Goal: Task Accomplishment & Management: Complete application form

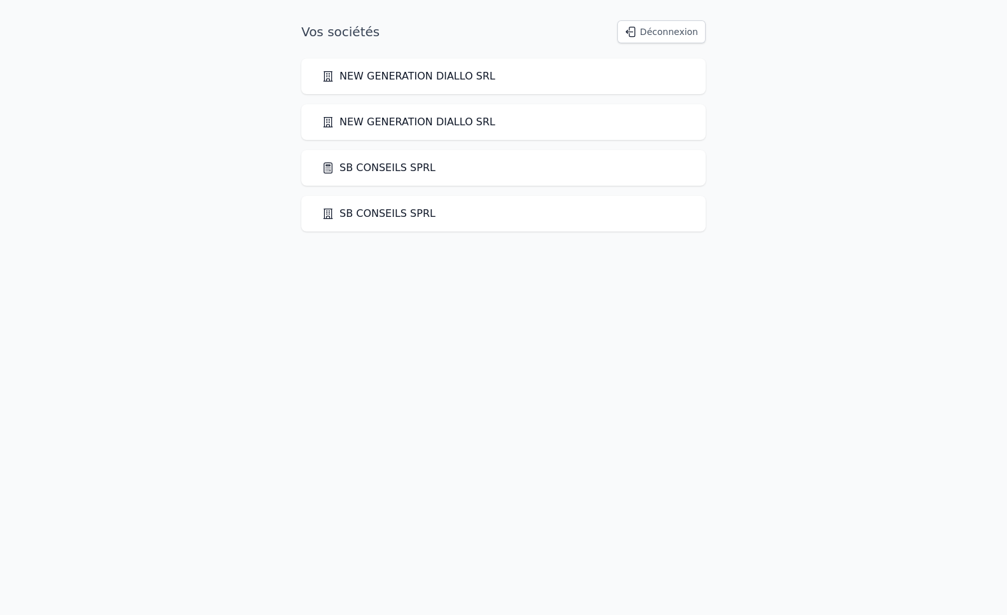
click at [399, 166] on link "SB CONSEILS SPRL" at bounding box center [379, 167] width 114 height 15
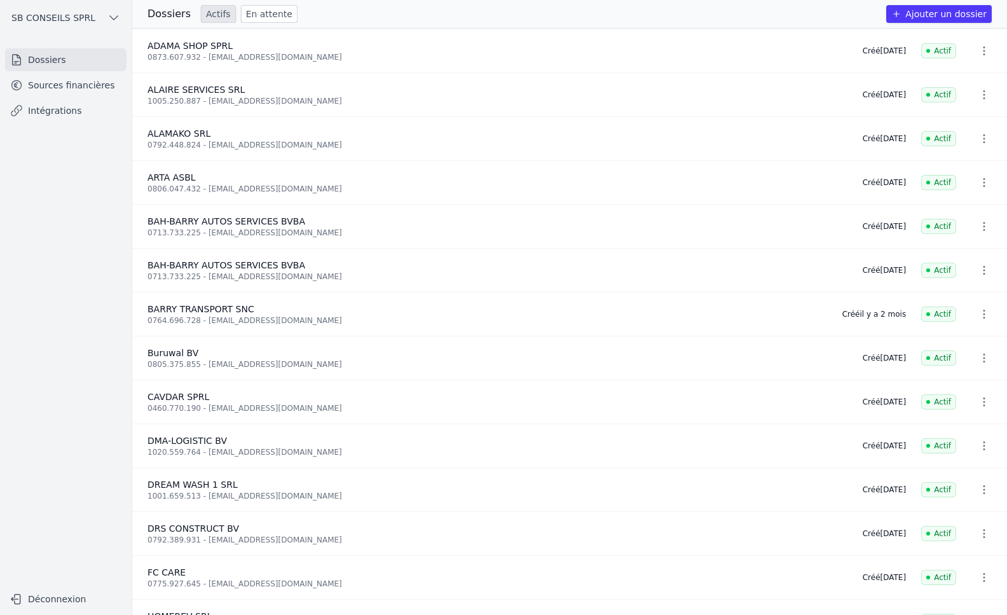
click at [936, 11] on button "Ajouter un dossier" at bounding box center [940, 14] width 106 height 18
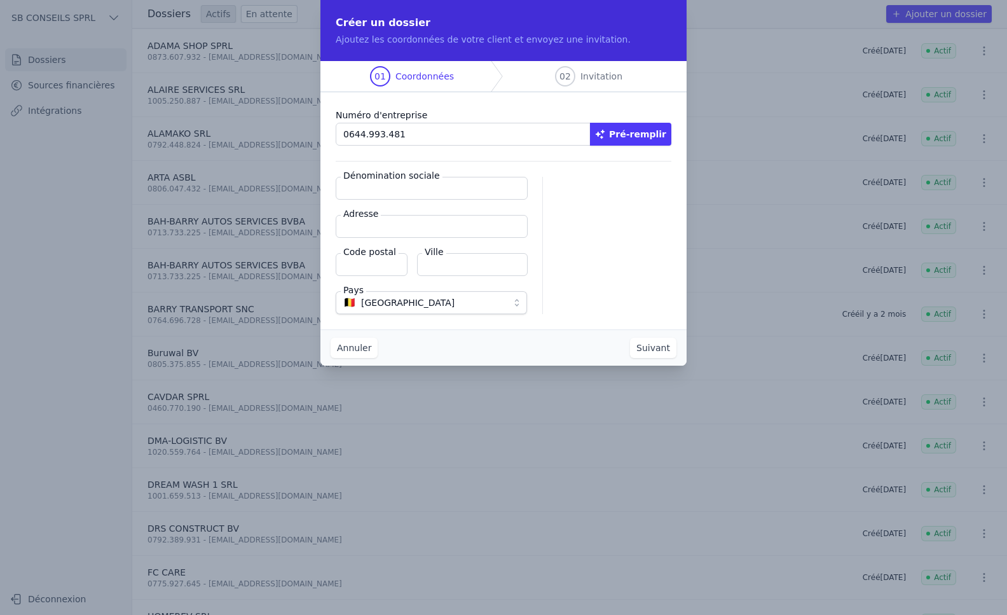
type input "0644.993.481"
click at [413, 188] on input "Dénomination sociale" at bounding box center [432, 188] width 192 height 23
type input "[STREET_ADDRESS]"
click at [386, 231] on input "Adresse" at bounding box center [432, 226] width 192 height 23
drag, startPoint x: 424, startPoint y: 188, endPoint x: 129, endPoint y: 191, distance: 295.1
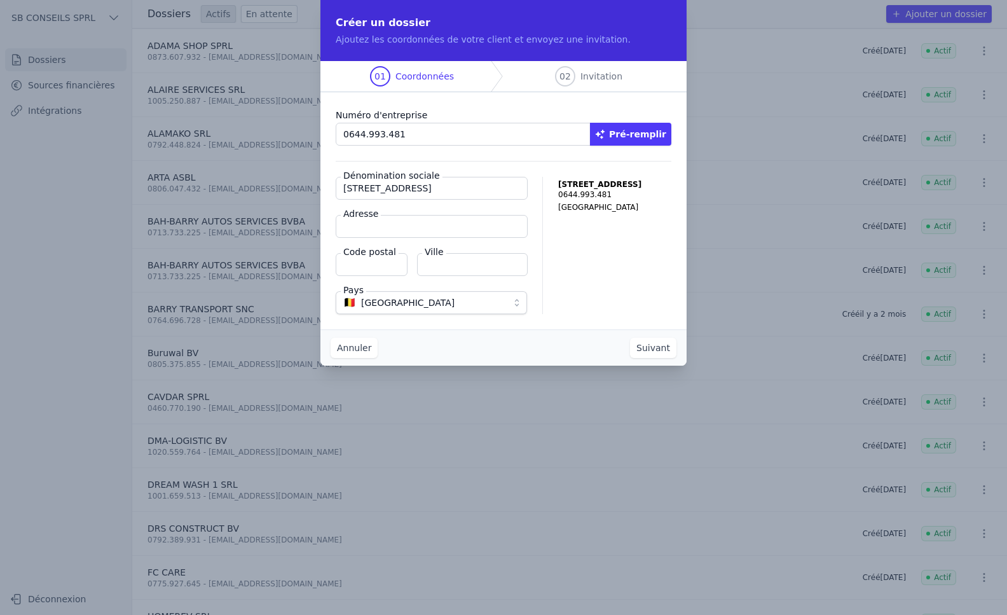
click at [129, 191] on div "Créer un dossier Ajoutez les coordonnées de votre client et envoyez une invitat…" at bounding box center [503, 307] width 1007 height 615
click at [362, 225] on input "Adresse" at bounding box center [432, 226] width 192 height 23
paste input "[STREET_ADDRESS]"
type input "[STREET_ADDRESS]"
drag, startPoint x: 420, startPoint y: 190, endPoint x: -40, endPoint y: 151, distance: 462.1
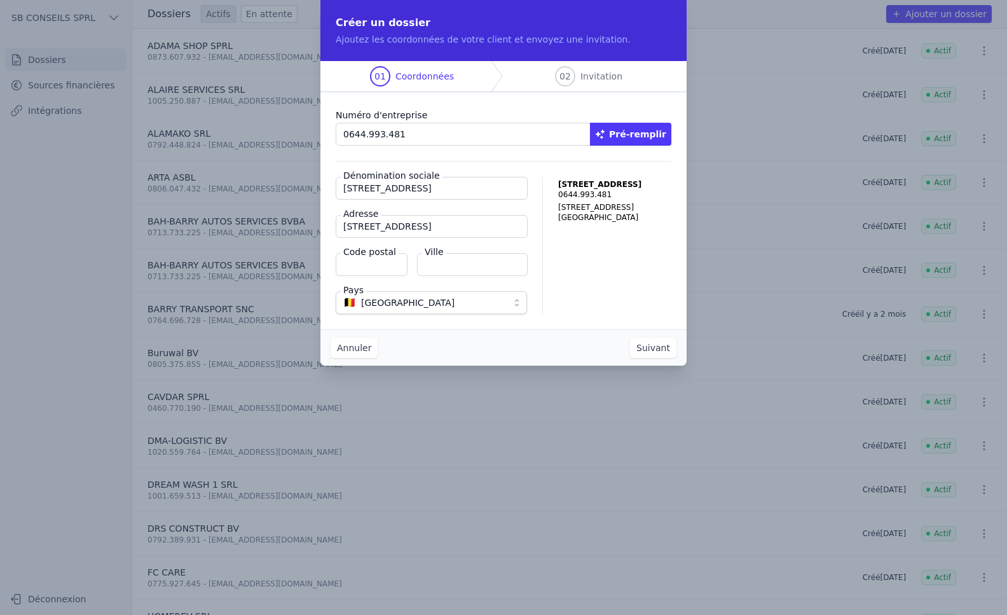
click at [0, 151] on html "Créer un dossier Ajoutez les coordonnées de votre client et envoyez une invitat…" at bounding box center [503, 307] width 1007 height 615
type input "Lumiere de [GEOGRAPHIC_DATA]"
click at [361, 261] on input "Code postal" at bounding box center [372, 264] width 72 height 23
type input "6000"
type input "[GEOGRAPHIC_DATA]"
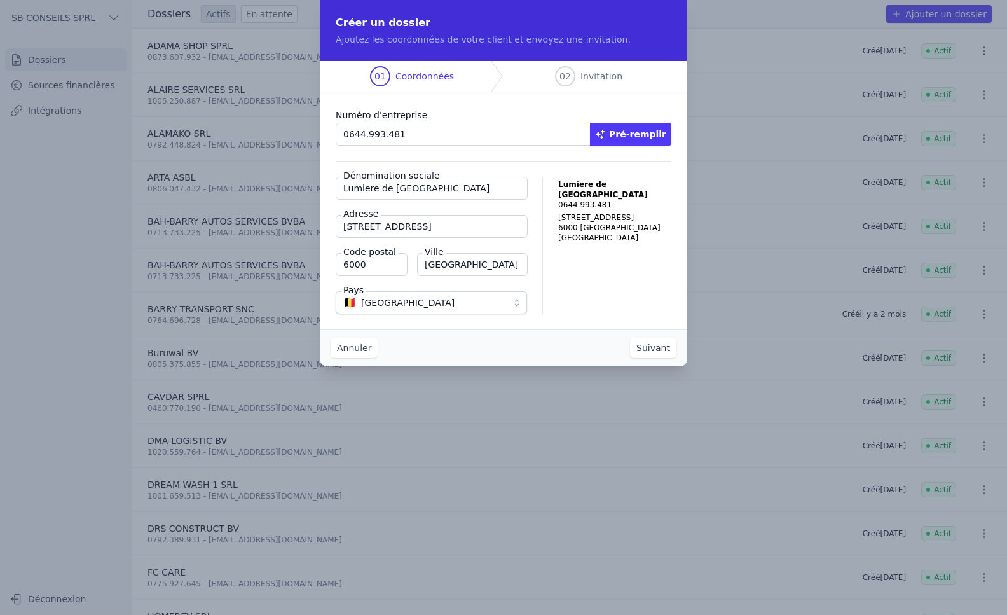
click at [664, 352] on button "Suivant" at bounding box center [653, 348] width 46 height 20
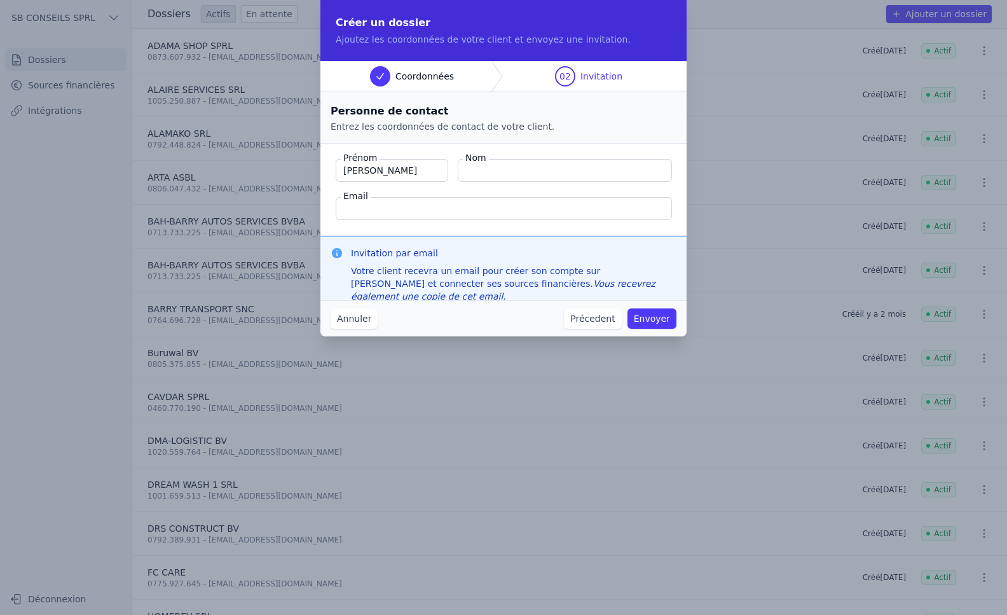
type input "[PERSON_NAME]"
type input "[EMAIL_ADDRESS][DOMAIN_NAME]"
click at [657, 319] on button "Envoyer" at bounding box center [652, 318] width 49 height 20
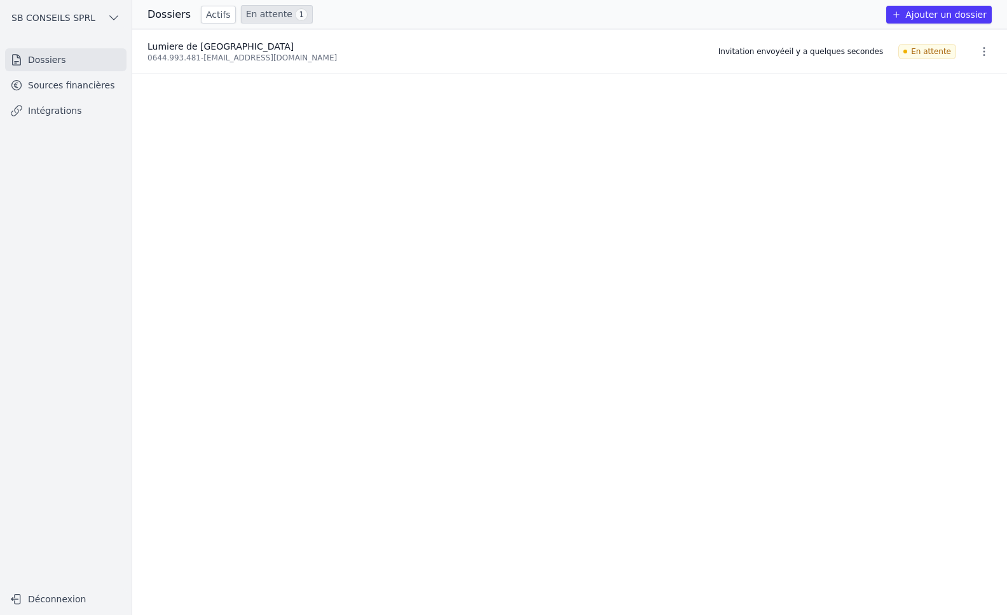
click at [50, 107] on link "Intégrations" at bounding box center [65, 110] width 121 height 23
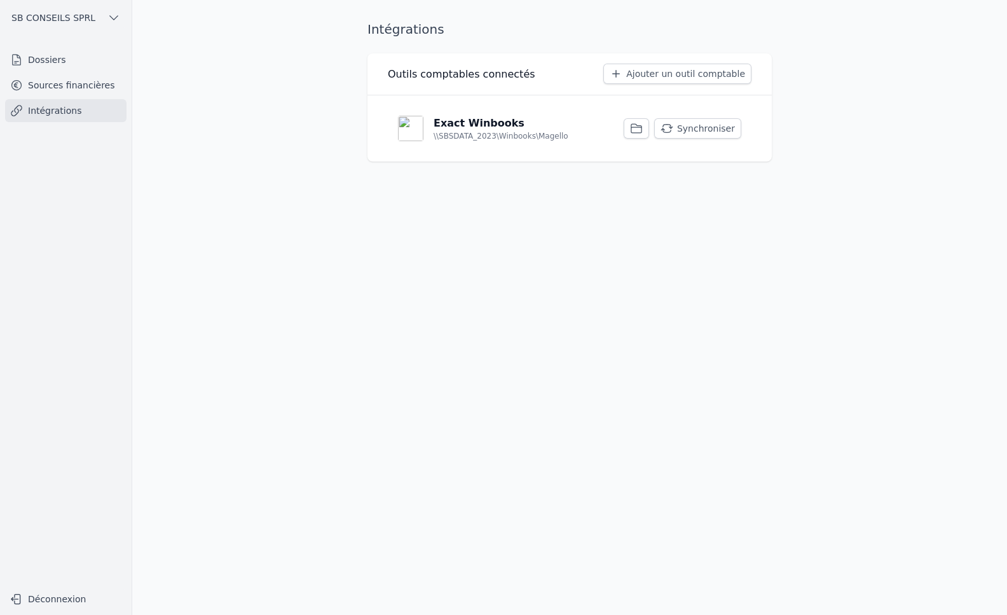
click at [723, 128] on button "Synchroniser" at bounding box center [697, 128] width 87 height 20
click at [48, 81] on link "Sources financières" at bounding box center [65, 85] width 121 height 23
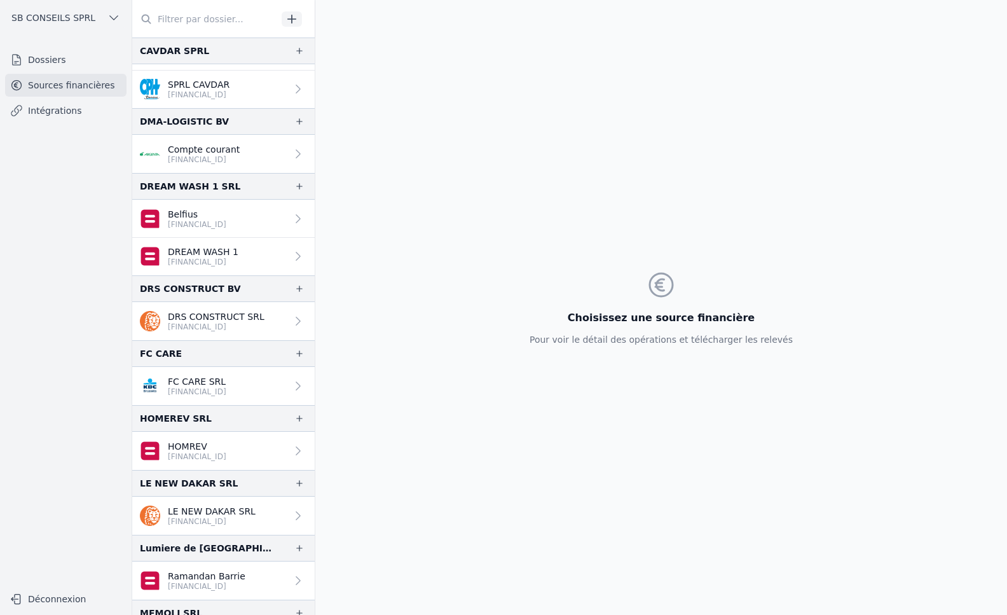
scroll to position [700, 0]
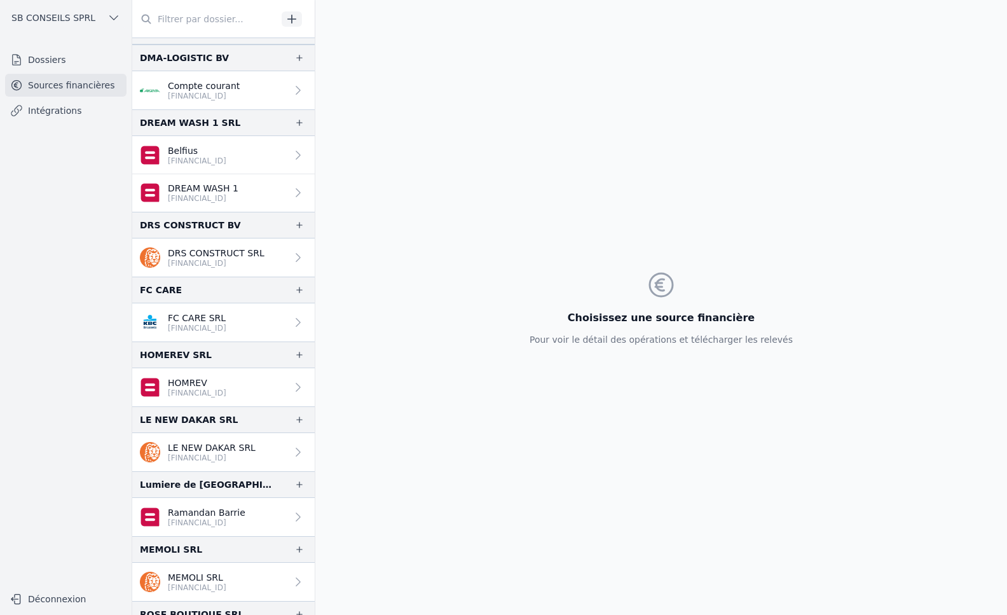
click at [235, 515] on p "Ramandan Barrie" at bounding box center [207, 512] width 78 height 13
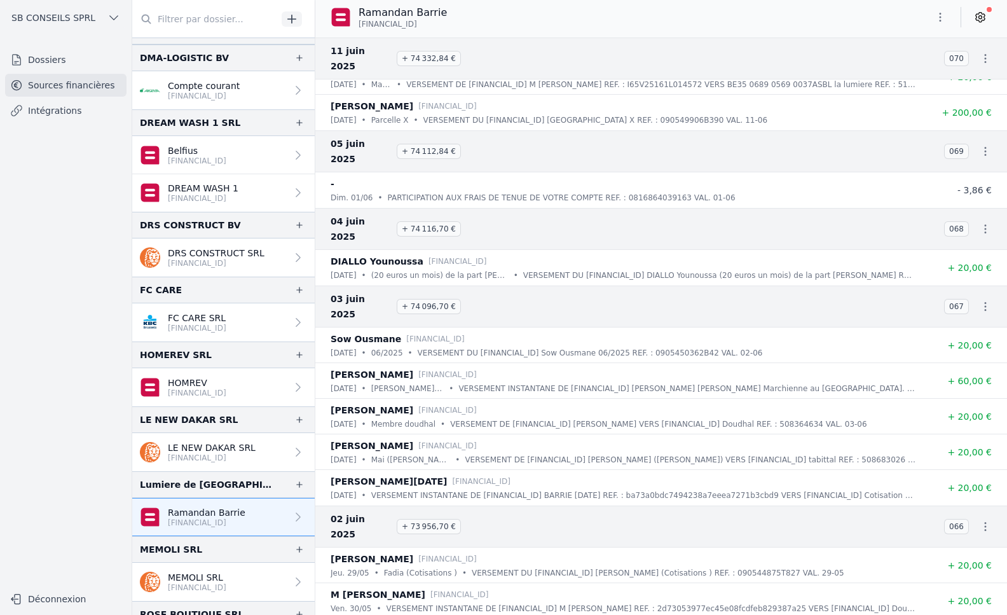
scroll to position [1717, 0]
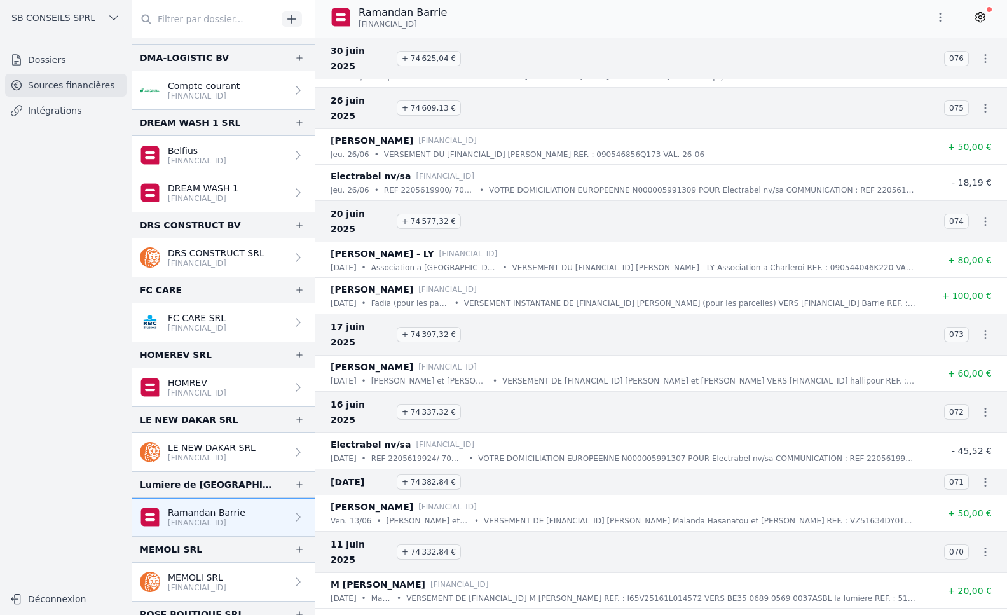
click at [984, 18] on icon at bounding box center [980, 17] width 13 height 13
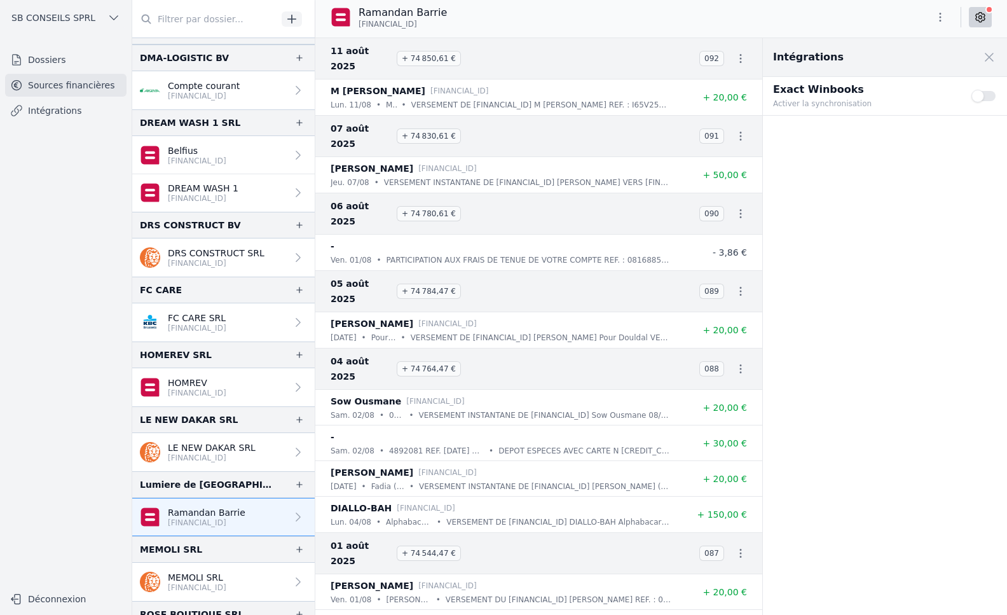
click at [981, 99] on button "Use setting" at bounding box center [984, 96] width 25 height 13
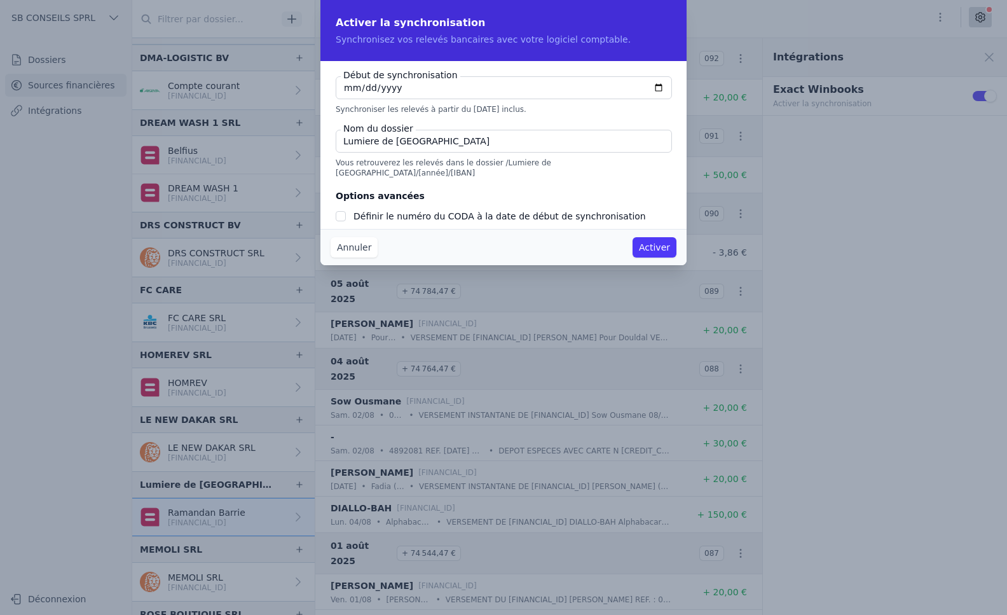
checkbox input "false"
type input "[DATE]"
click at [340, 211] on input "Définir le numéro du CODA à la date de début de synchronisation" at bounding box center [341, 216] width 10 height 10
checkbox input "true"
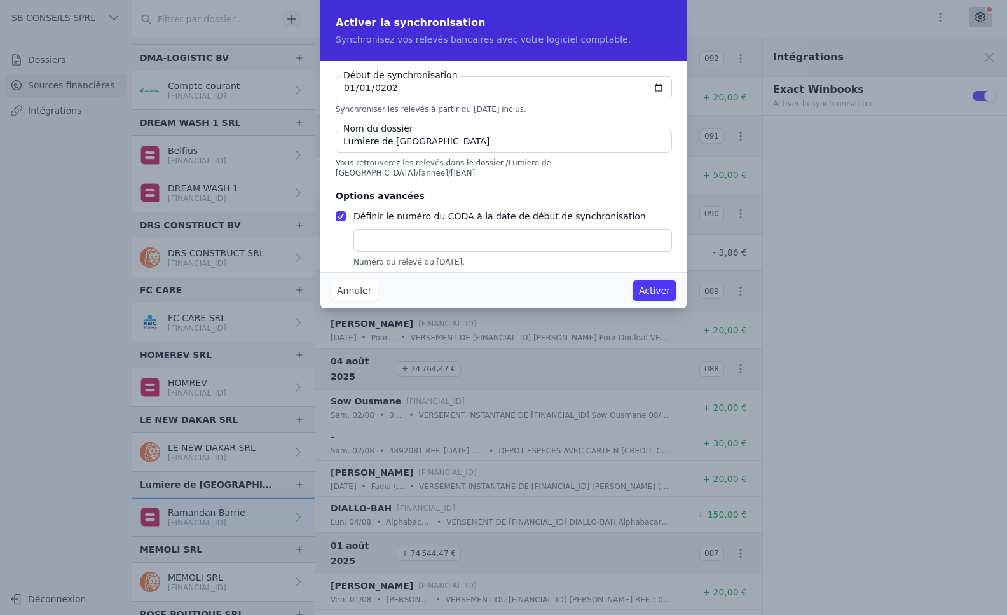
click at [373, 229] on input "text" at bounding box center [513, 240] width 319 height 23
type input "1"
click at [651, 293] on button "Activer" at bounding box center [655, 290] width 44 height 20
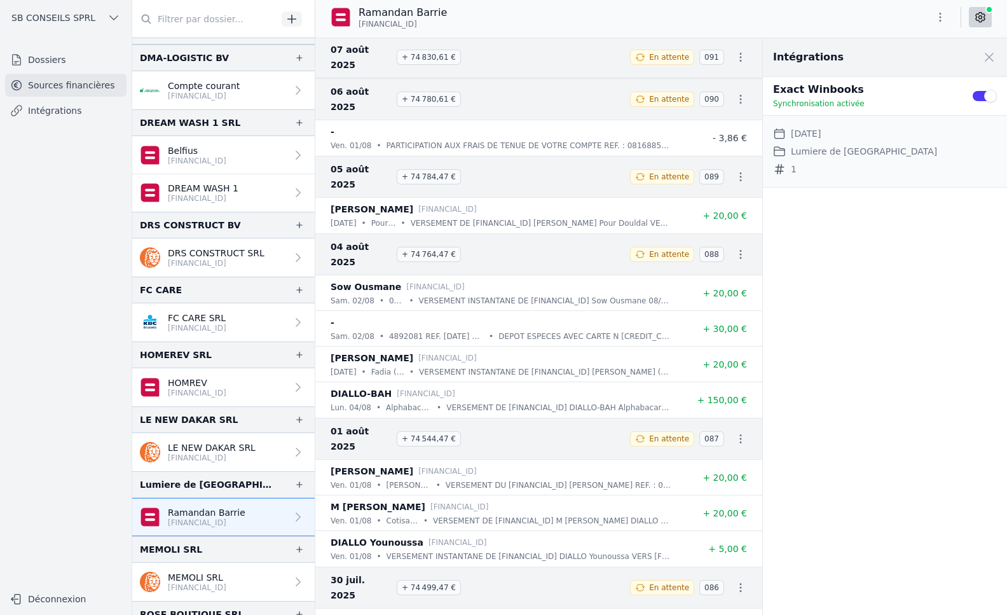
scroll to position [127, 0]
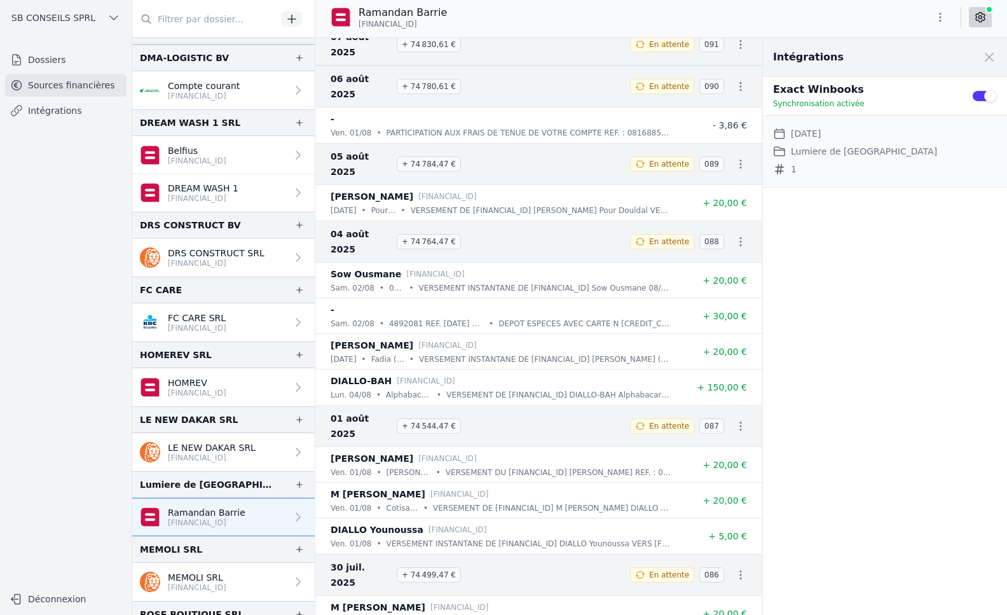
click at [42, 106] on link "Intégrations" at bounding box center [65, 110] width 121 height 23
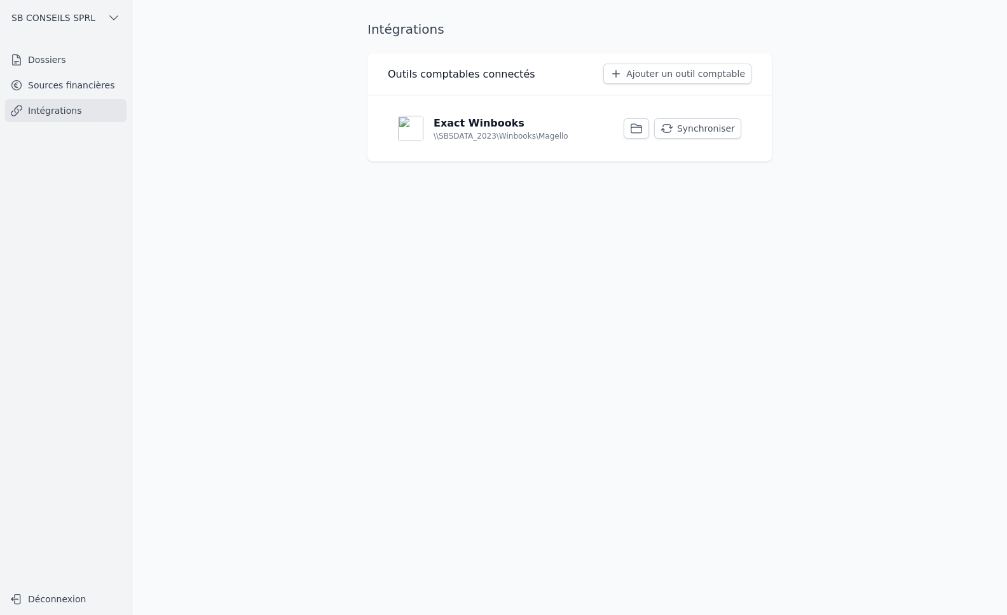
click at [703, 129] on button "Synchroniser" at bounding box center [697, 128] width 87 height 20
click at [705, 132] on button "Synchroniser" at bounding box center [697, 128] width 87 height 20
click at [46, 83] on link "Sources financières" at bounding box center [65, 85] width 121 height 23
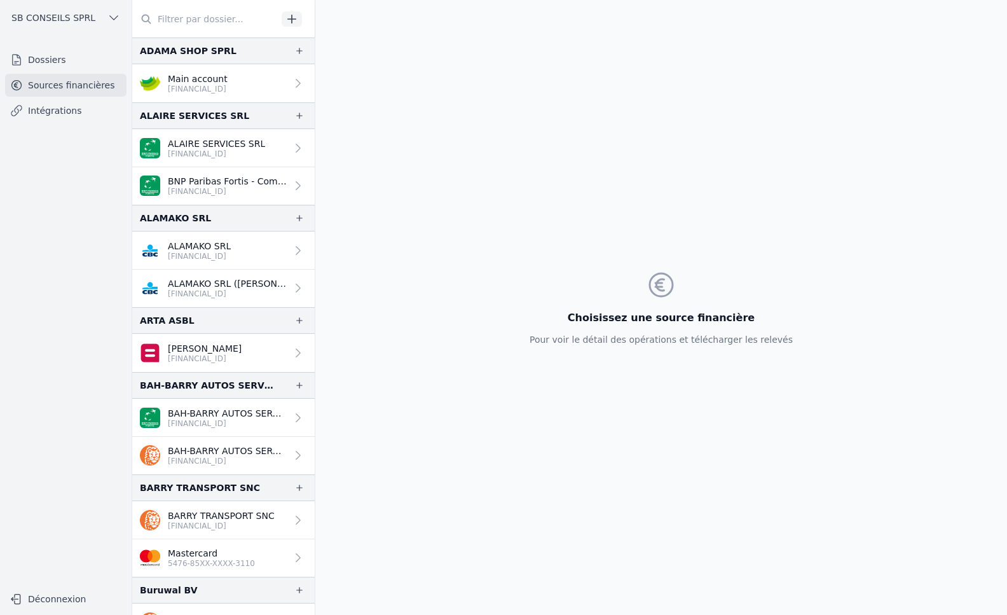
click at [73, 114] on link "Intégrations" at bounding box center [65, 110] width 121 height 23
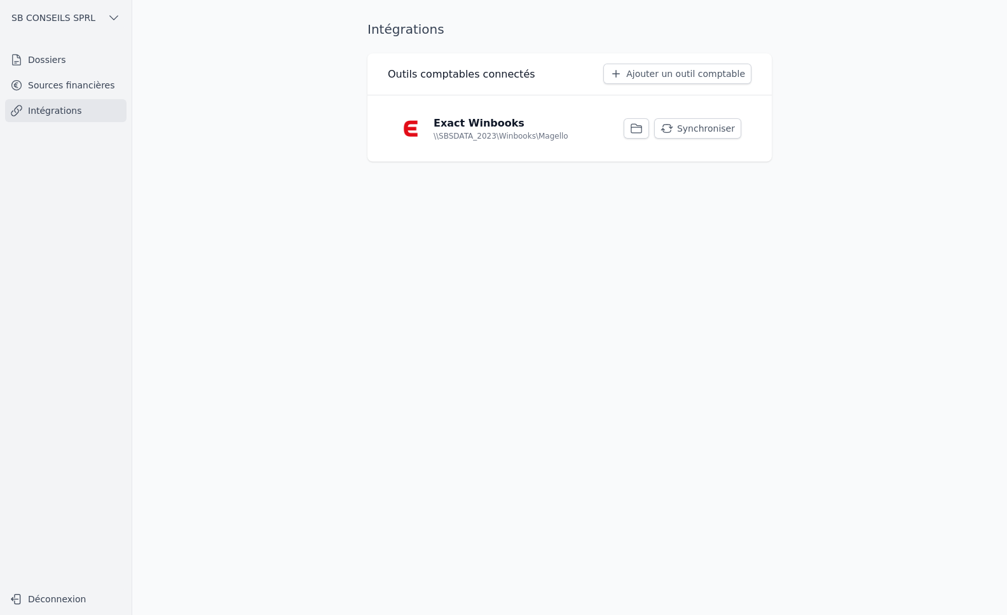
click at [80, 85] on link "Sources financières" at bounding box center [65, 85] width 121 height 23
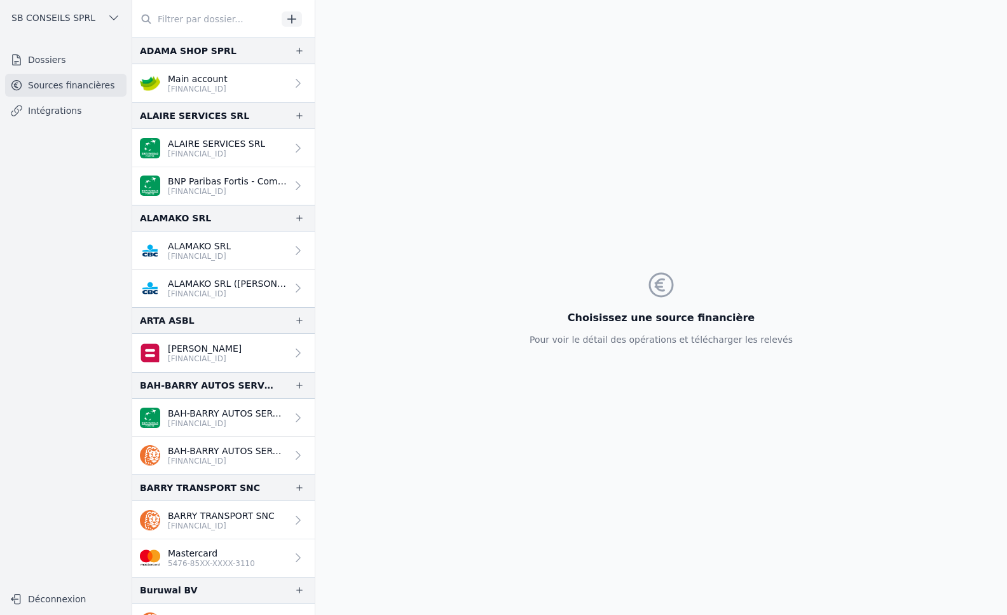
click at [498, 302] on div "Choisissez une source financière Pour voir le détail des opérations et téléchar…" at bounding box center [661, 307] width 692 height 615
